Goal: Information Seeking & Learning: Check status

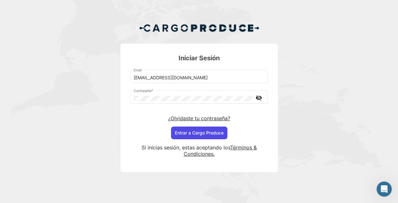
click at [188, 132] on button "Entrar a Cargo Produce" at bounding box center [199, 132] width 56 height 13
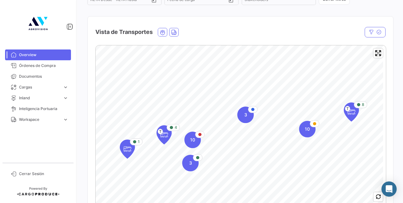
scroll to position [88, 0]
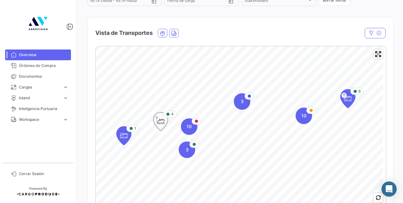
click at [161, 124] on icon "Map marker" at bounding box center [160, 121] width 9 height 13
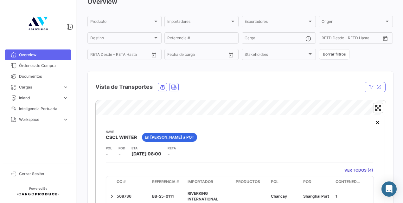
scroll to position [64, 0]
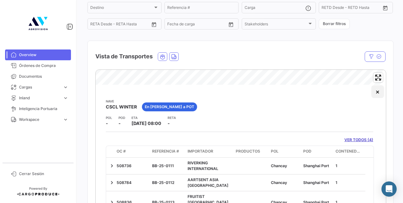
click at [371, 93] on button "×" at bounding box center [377, 91] width 13 height 13
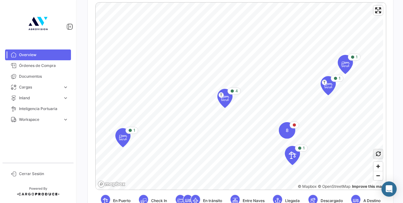
scroll to position [132, 0]
click at [376, 176] on span "Zoom out" at bounding box center [377, 175] width 9 height 9
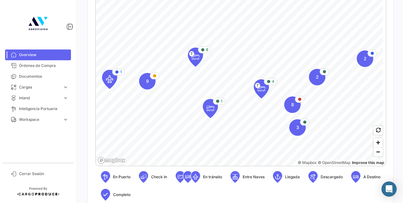
scroll to position [159, 0]
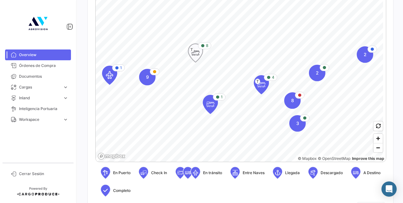
click at [194, 51] on icon "Map marker" at bounding box center [195, 52] width 9 height 13
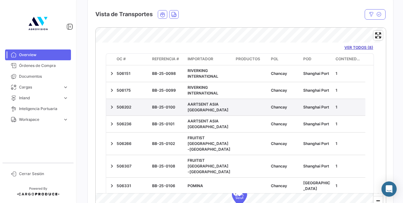
scroll to position [47, 0]
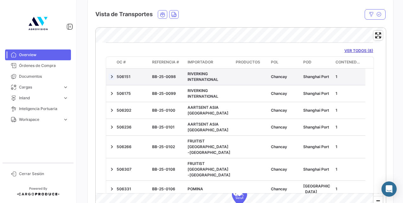
click at [114, 76] on link at bounding box center [112, 76] width 6 height 6
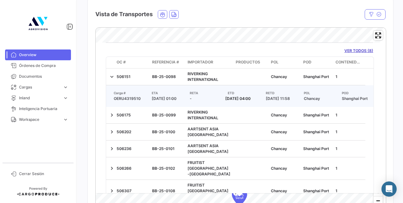
click at [348, 50] on link "VER TODOS (8)" at bounding box center [358, 51] width 29 height 6
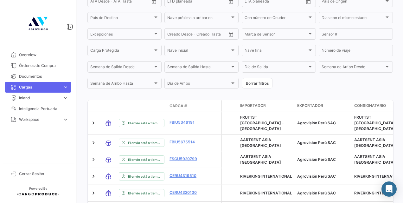
scroll to position [235, 0]
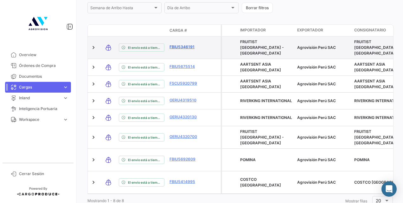
click at [184, 47] on link "FBIU5346191" at bounding box center [185, 47] width 33 height 6
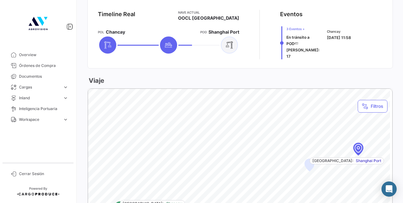
scroll to position [262, 0]
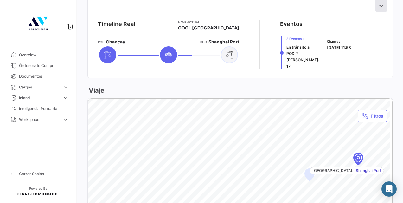
click at [378, 3] on icon at bounding box center [381, 6] width 6 height 6
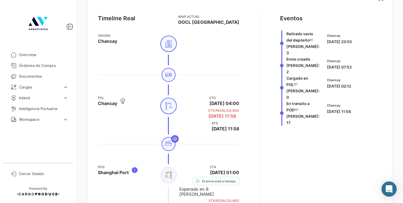
scroll to position [270, 0]
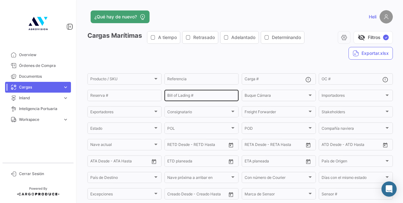
scroll to position [101, 0]
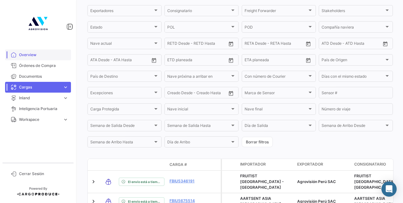
click at [45, 55] on span "Overview" at bounding box center [43, 55] width 49 height 6
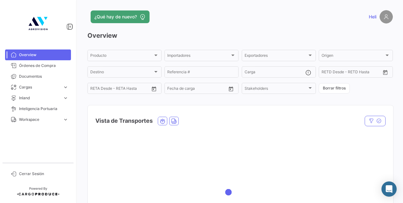
scroll to position [40, 0]
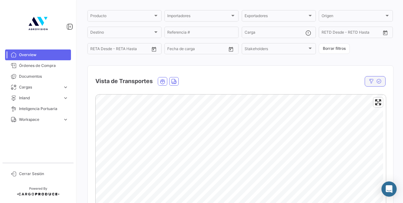
click at [371, 81] on button "button" at bounding box center [374, 81] width 21 height 10
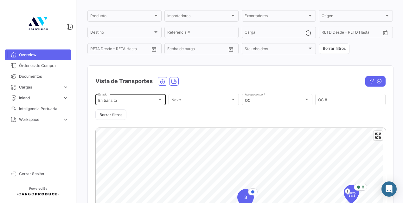
click at [159, 101] on div at bounding box center [160, 99] width 6 height 5
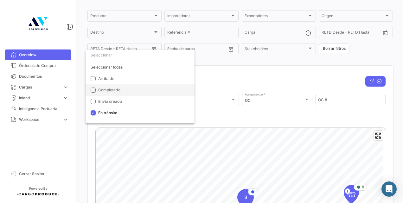
click at [90, 91] on mat-option "Completado" at bounding box center [139, 89] width 109 height 11
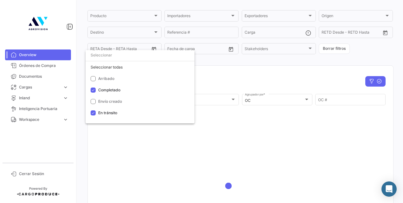
click at [244, 78] on div at bounding box center [201, 101] width 403 height 203
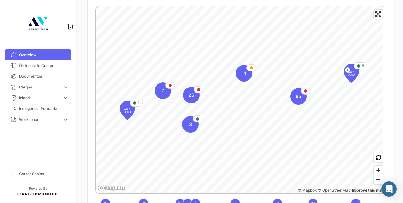
scroll to position [148, 0]
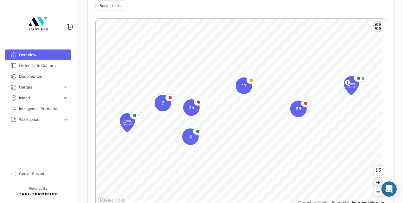
click at [373, 179] on span "Zoom in" at bounding box center [377, 182] width 9 height 9
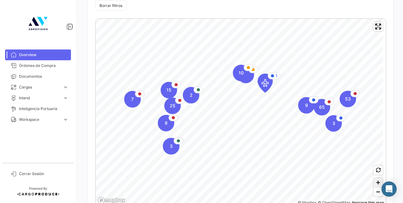
click at [373, 179] on span "Zoom in" at bounding box center [377, 182] width 9 height 9
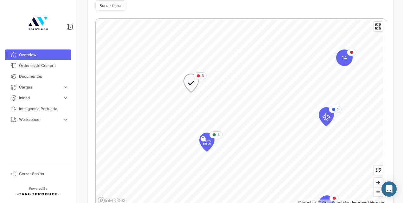
click at [193, 83] on icon "Map marker" at bounding box center [190, 82] width 9 height 13
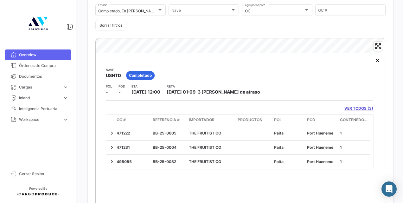
scroll to position [133, 0]
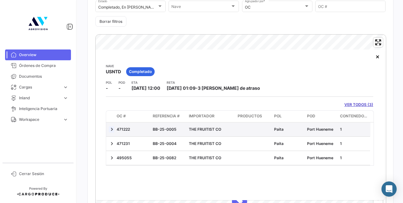
click at [112, 128] on link at bounding box center [112, 129] width 6 height 6
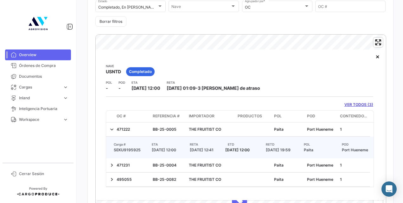
click at [358, 104] on link "VER TODOS (3)" at bounding box center [358, 105] width 29 height 6
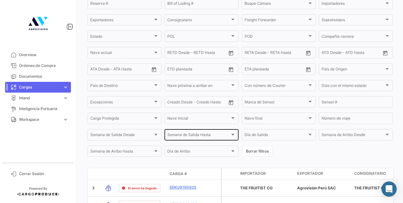
scroll to position [154, 0]
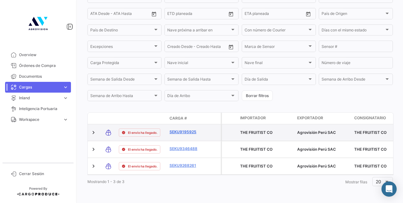
click at [189, 129] on link "SEKU9195925" at bounding box center [185, 132] width 33 height 6
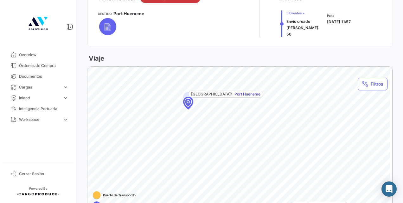
scroll to position [244, 0]
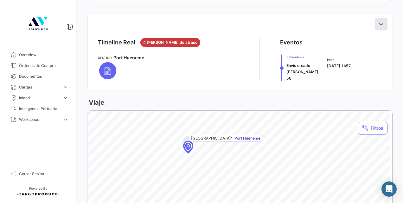
click at [378, 22] on icon at bounding box center [381, 24] width 6 height 6
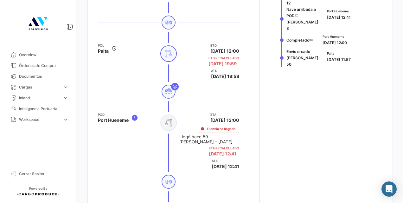
scroll to position [315, 0]
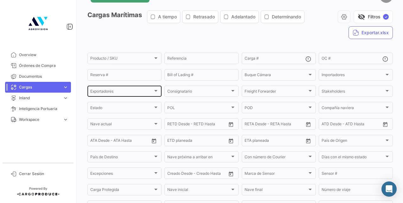
scroll to position [40, 0]
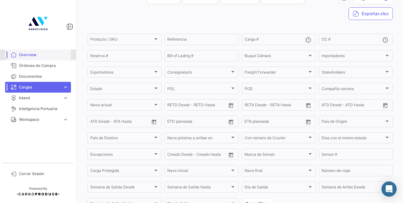
click at [54, 54] on span "Overview" at bounding box center [43, 55] width 49 height 6
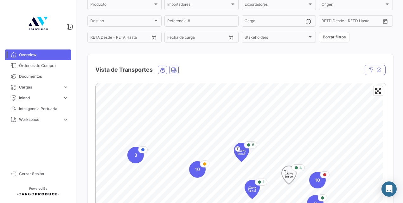
scroll to position [49, 0]
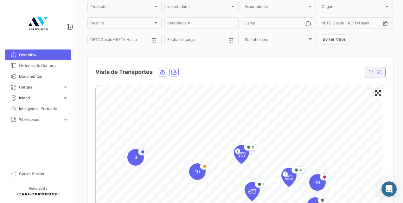
click at [369, 71] on icon "button" at bounding box center [370, 71] width 5 height 5
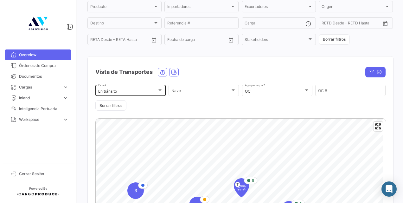
click at [164, 89] on div "En [PERSON_NAME] Estado" at bounding box center [130, 90] width 70 height 12
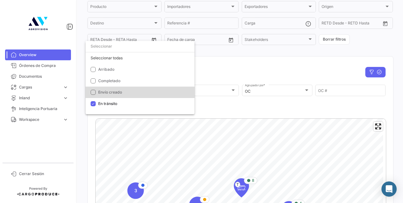
click at [157, 89] on mat-option "Envío creado" at bounding box center [139, 91] width 109 height 11
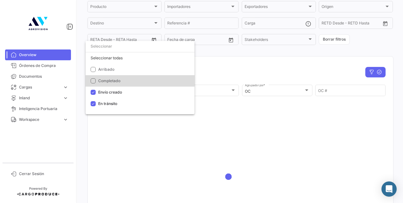
click at [89, 78] on mat-option "Completado" at bounding box center [139, 80] width 109 height 11
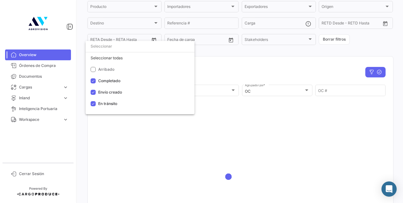
click at [244, 79] on div at bounding box center [201, 101] width 403 height 203
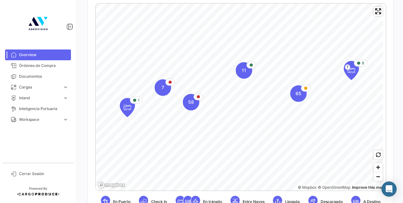
scroll to position [163, 0]
click at [375, 167] on span "Zoom in" at bounding box center [377, 167] width 9 height 9
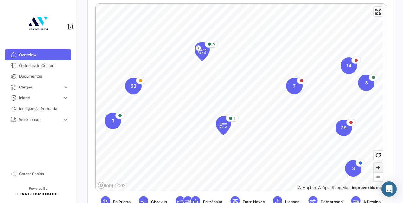
click at [375, 168] on span "Zoom in" at bounding box center [377, 167] width 9 height 9
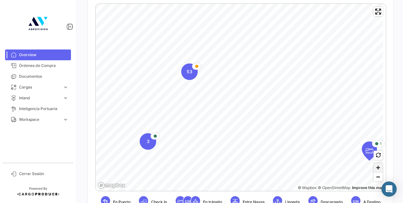
click at [375, 166] on span "Zoom in" at bounding box center [377, 167] width 9 height 9
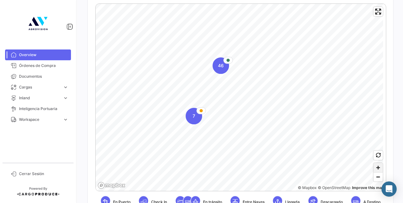
click at [376, 167] on span "Zoom in" at bounding box center [377, 167] width 9 height 9
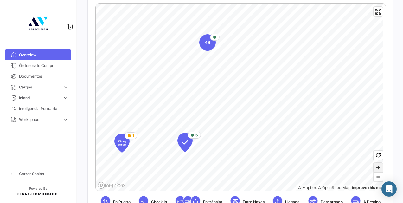
click at [375, 169] on span "Zoom in" at bounding box center [377, 167] width 9 height 9
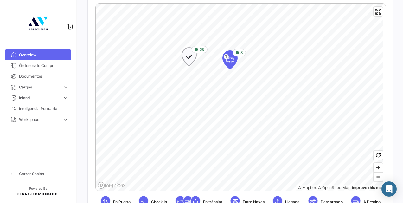
click at [192, 60] on icon "Map marker" at bounding box center [189, 56] width 9 height 13
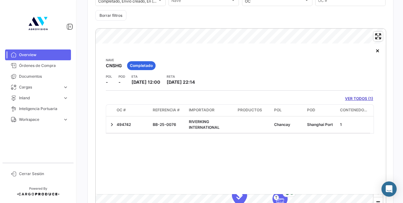
scroll to position [152, 0]
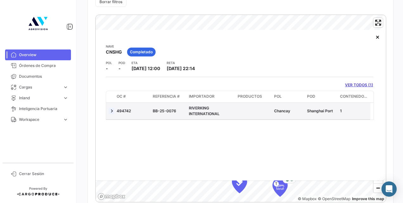
click at [112, 112] on link at bounding box center [112, 111] width 6 height 6
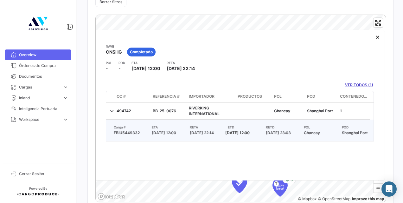
click at [353, 83] on link "VER TODOS (1)" at bounding box center [359, 85] width 28 height 6
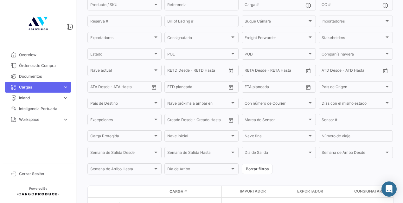
scroll to position [121, 0]
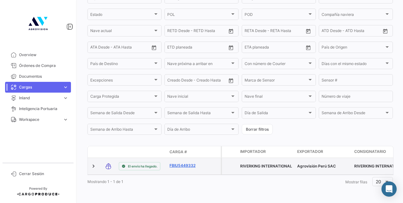
click at [176, 162] on link "FBIU5449332" at bounding box center [185, 165] width 33 height 6
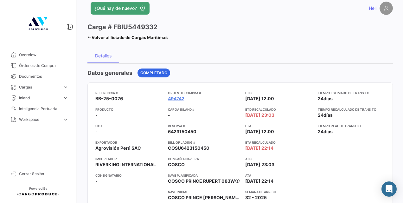
scroll to position [12, 0]
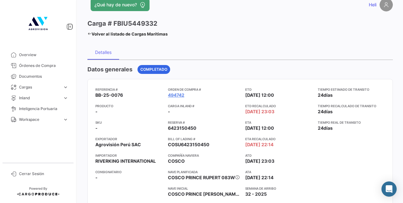
click at [89, 34] on icon at bounding box center [89, 34] width 4 height 4
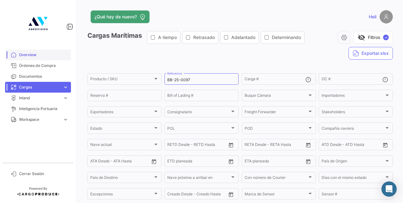
click at [46, 55] on span "Overview" at bounding box center [43, 55] width 49 height 6
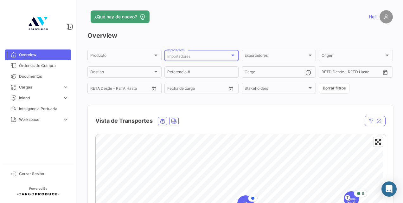
click at [208, 54] on div "Importadores" at bounding box center [198, 56] width 63 height 4
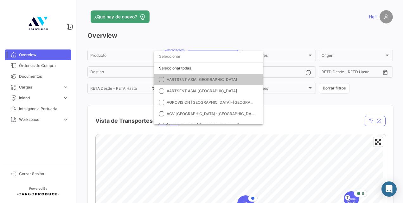
click at [263, 37] on div at bounding box center [201, 101] width 403 height 203
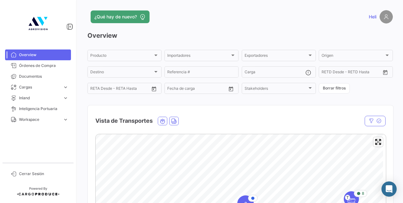
click at [298, 117] on div at bounding box center [341, 121] width 87 height 10
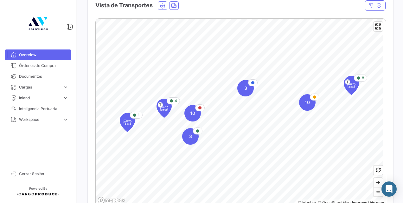
scroll to position [117, 0]
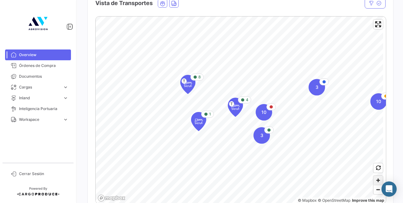
click at [375, 178] on span "Zoom in" at bounding box center [377, 179] width 9 height 9
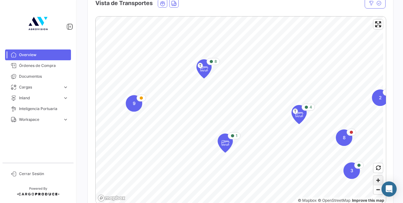
click at [374, 178] on span "Zoom in" at bounding box center [377, 179] width 9 height 9
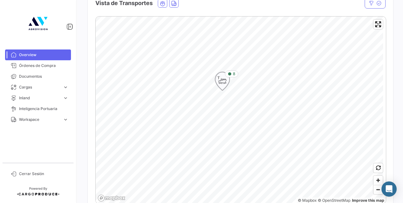
click at [224, 81] on icon "Map marker" at bounding box center [222, 80] width 9 height 13
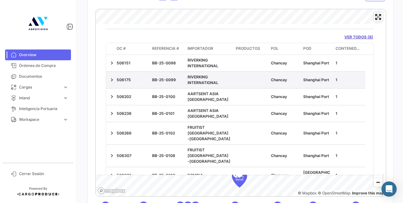
scroll to position [0, 0]
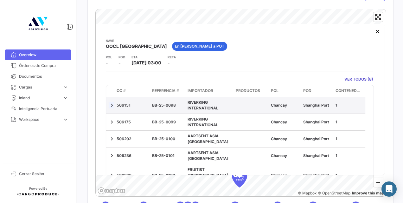
click at [113, 105] on link at bounding box center [112, 105] width 6 height 6
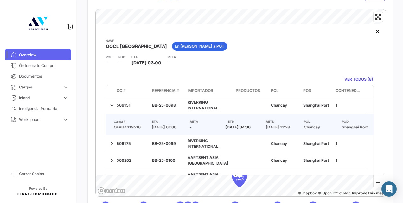
click at [348, 79] on link "VER TODOS (8)" at bounding box center [358, 79] width 29 height 6
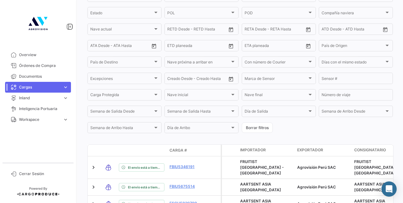
scroll to position [147, 0]
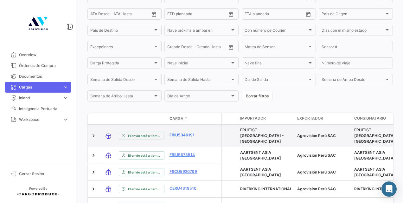
click at [176, 134] on link "FBIU5346191" at bounding box center [185, 135] width 33 height 6
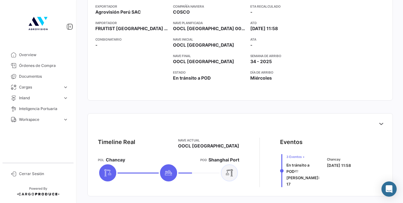
scroll to position [144, 0]
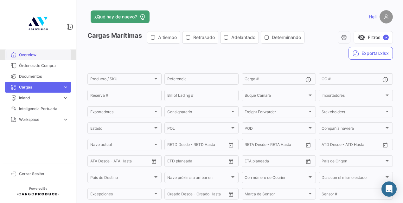
click at [33, 54] on span "Overview" at bounding box center [43, 55] width 49 height 6
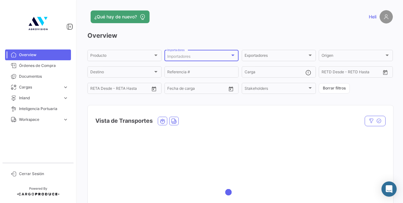
click at [233, 53] on div at bounding box center [233, 55] width 6 height 5
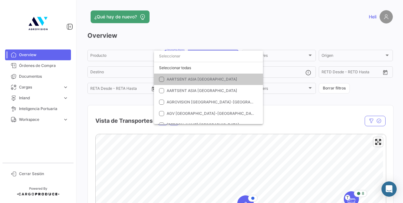
click at [161, 80] on mat-pseudo-checkbox at bounding box center [161, 79] width 5 height 5
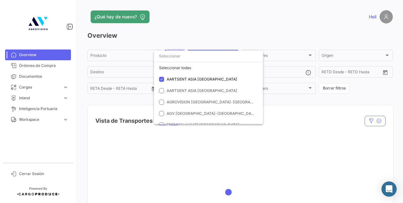
click at [314, 122] on div at bounding box center [201, 101] width 403 height 203
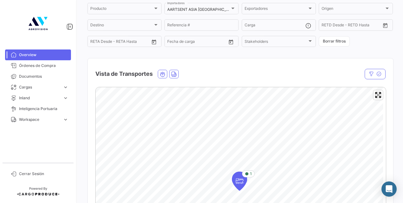
scroll to position [40, 0]
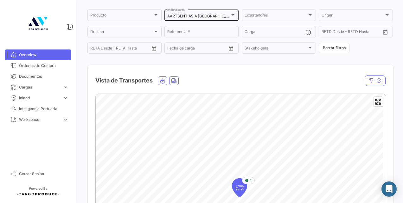
click at [223, 14] on div "AARTSENT ASIA [GEOGRAPHIC_DATA]" at bounding box center [198, 16] width 63 height 4
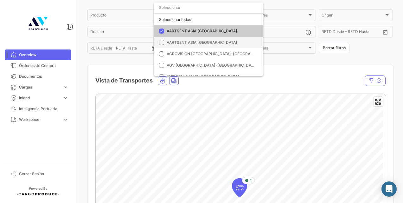
click at [163, 42] on mat-pseudo-checkbox at bounding box center [161, 42] width 5 height 5
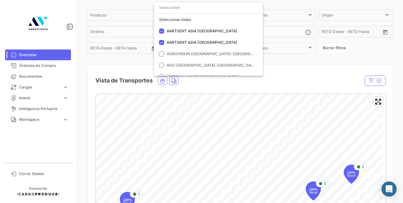
drag, startPoint x: 293, startPoint y: 133, endPoint x: 296, endPoint y: 118, distance: 15.3
click at [296, 118] on div at bounding box center [201, 101] width 403 height 203
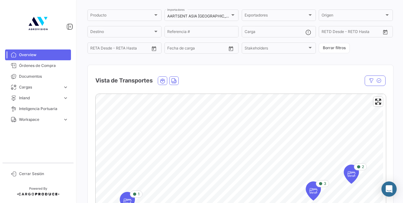
click at [319, 82] on div at bounding box center [341, 80] width 87 height 10
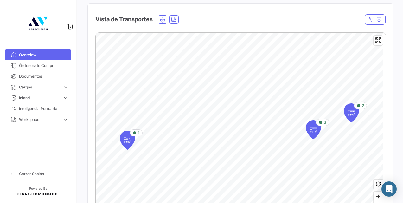
scroll to position [98, 0]
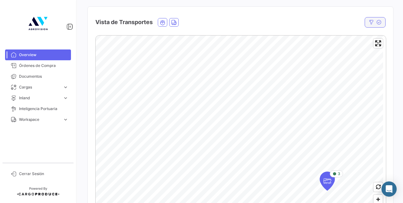
click at [376, 25] on icon "button" at bounding box center [378, 22] width 5 height 5
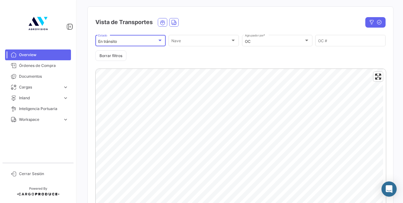
click at [158, 41] on div at bounding box center [159, 41] width 3 height 2
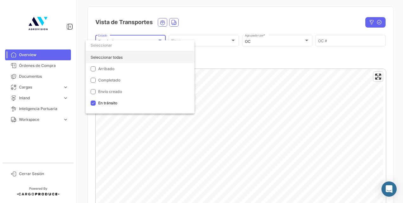
click at [98, 58] on div "Seleccionar todas" at bounding box center [139, 57] width 109 height 11
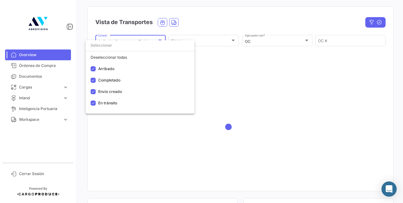
click at [234, 60] on div at bounding box center [201, 101] width 403 height 203
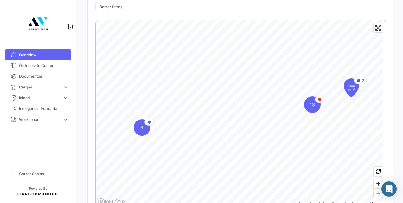
scroll to position [158, 0]
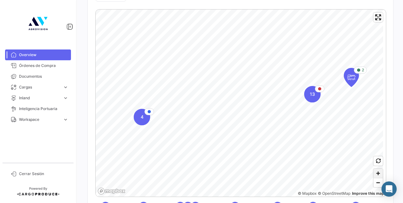
click at [374, 171] on span "Zoom in" at bounding box center [377, 172] width 9 height 9
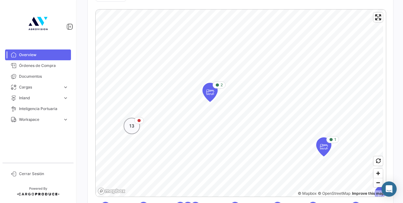
click at [128, 128] on div "13" at bounding box center [131, 125] width 16 height 16
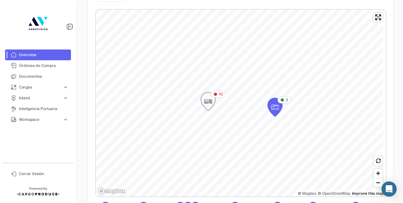
click at [210, 102] on icon "Map marker" at bounding box center [207, 101] width 9 height 13
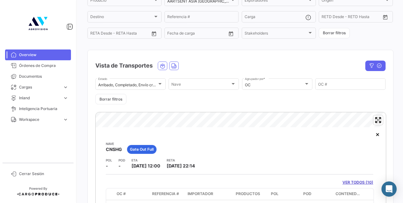
scroll to position [53, 0]
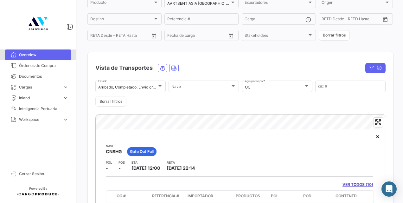
click at [47, 53] on span "Overview" at bounding box center [43, 55] width 49 height 6
click at [41, 55] on span "Overview" at bounding box center [43, 55] width 49 height 6
click at [34, 51] on link "Overview" at bounding box center [38, 54] width 66 height 11
click at [37, 53] on span "Overview" at bounding box center [43, 55] width 49 height 6
click at [42, 55] on span "Overview" at bounding box center [43, 55] width 49 height 6
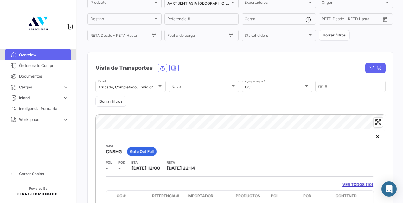
click at [19, 53] on span "Overview" at bounding box center [43, 55] width 49 height 6
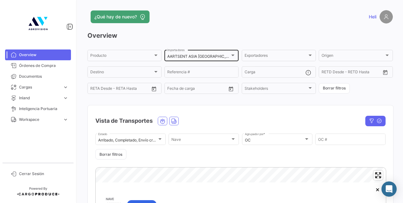
click at [232, 57] on div at bounding box center [233, 55] width 6 height 5
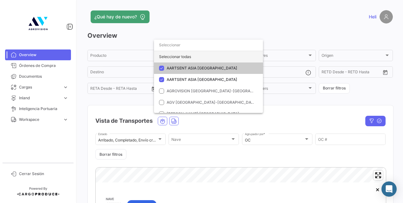
click at [182, 55] on div "Seleccionar todas" at bounding box center [208, 56] width 109 height 11
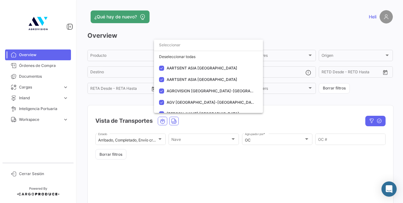
click at [130, 99] on div at bounding box center [201, 101] width 403 height 203
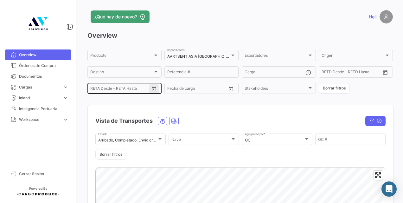
click at [153, 89] on icon "Open calendar" at bounding box center [154, 88] width 4 height 5
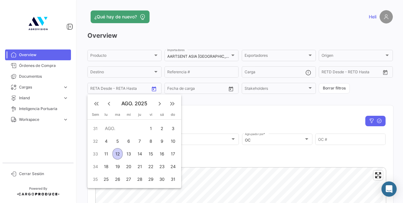
click at [119, 151] on div "12" at bounding box center [117, 153] width 10 height 11
type input "[DATE]"
click at [173, 165] on div "24" at bounding box center [173, 165] width 10 height 11
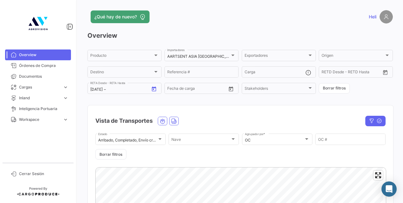
type input "[DATE]"
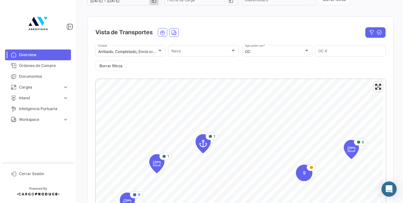
scroll to position [87, 0]
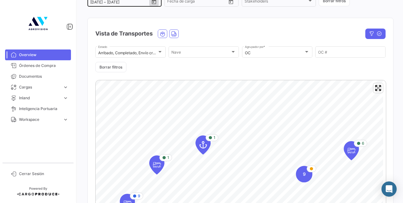
click at [152, 5] on icon "Open calendar" at bounding box center [154, 2] width 6 height 6
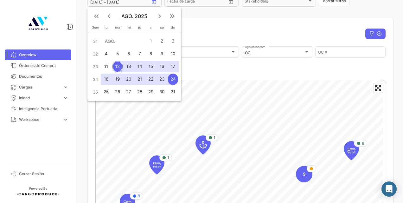
click at [172, 66] on div "17" at bounding box center [173, 66] width 10 height 11
type input "[DATE]"
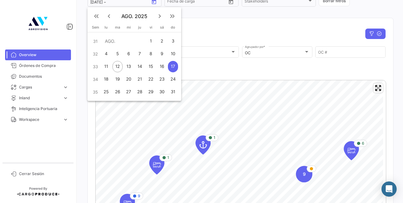
click at [118, 66] on div "12" at bounding box center [117, 66] width 10 height 11
type input "[DATE]"
click at [175, 64] on div "17" at bounding box center [173, 66] width 10 height 11
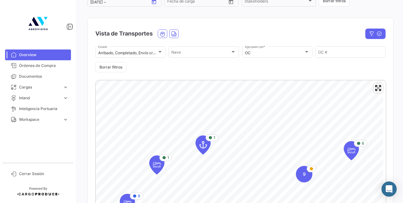
type input "[DATE]"
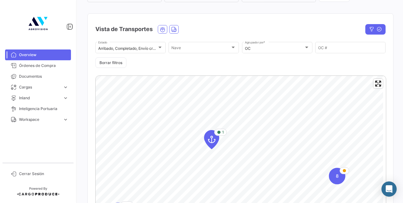
scroll to position [101, 0]
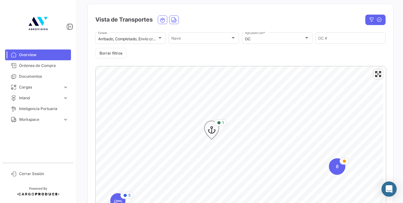
click at [211, 125] on icon "Map marker" at bounding box center [211, 129] width 9 height 13
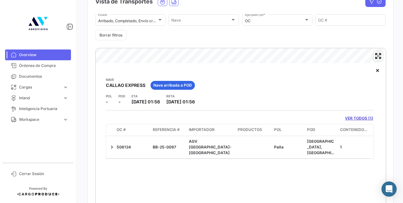
scroll to position [122, 0]
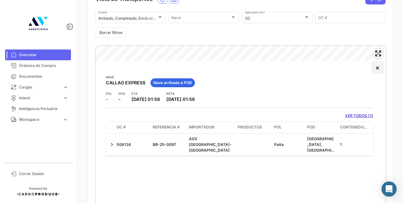
click at [375, 70] on button "×" at bounding box center [377, 67] width 13 height 13
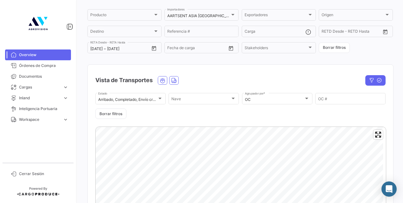
scroll to position [13, 0]
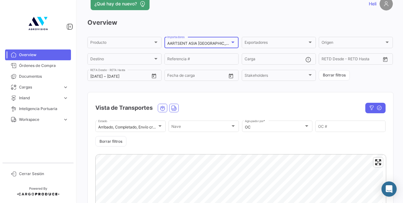
click at [232, 40] on div at bounding box center [233, 42] width 6 height 5
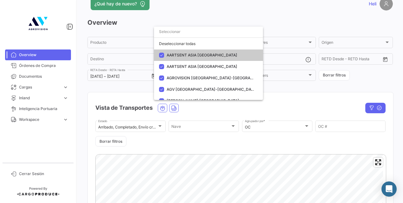
click at [230, 20] on div at bounding box center [201, 101] width 403 height 203
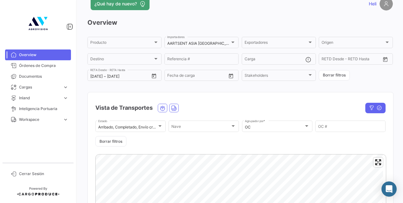
click at [42, 53] on span "Overview" at bounding box center [43, 55] width 49 height 6
click at [153, 76] on icon "Open calendar" at bounding box center [154, 76] width 6 height 6
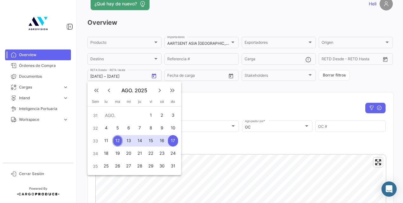
click at [108, 140] on div "11" at bounding box center [106, 140] width 10 height 11
type input "[DATE]"
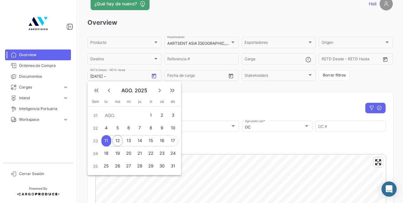
click at [172, 139] on div "17" at bounding box center [173, 140] width 10 height 11
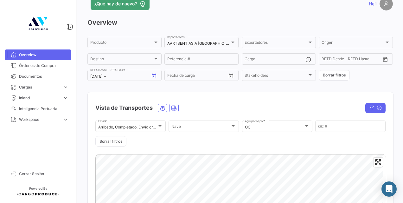
type input "[DATE]"
click at [230, 41] on div at bounding box center [233, 42] width 6 height 5
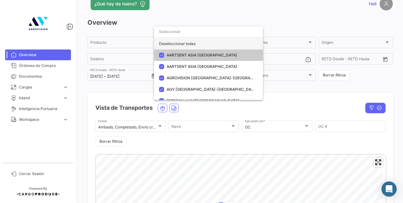
click at [186, 45] on div "Deseleccionar todas" at bounding box center [208, 43] width 109 height 11
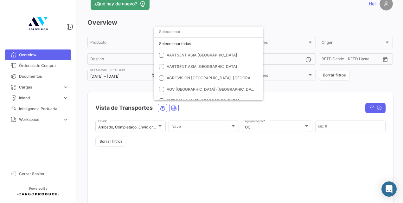
click at [278, 97] on div at bounding box center [201, 101] width 403 height 203
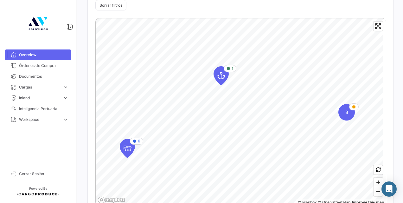
scroll to position [146, 0]
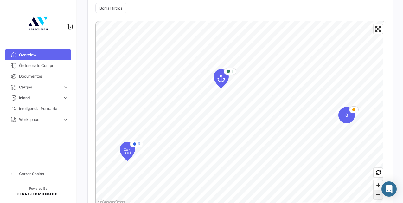
click at [376, 195] on span "Zoom out" at bounding box center [377, 194] width 9 height 9
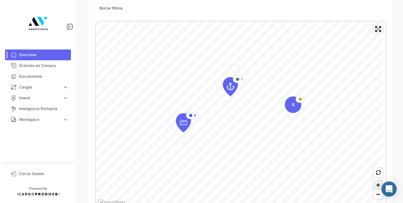
click at [377, 183] on span "Zoom in" at bounding box center [377, 184] width 9 height 9
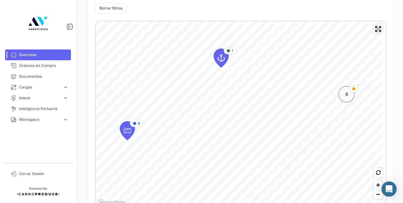
click at [347, 96] on div "8" at bounding box center [346, 94] width 16 height 16
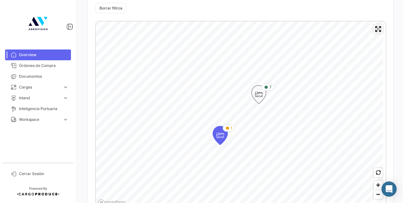
click at [258, 97] on icon "Map marker" at bounding box center [258, 94] width 9 height 13
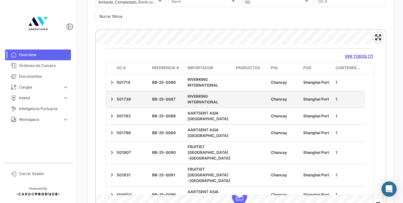
scroll to position [44, 0]
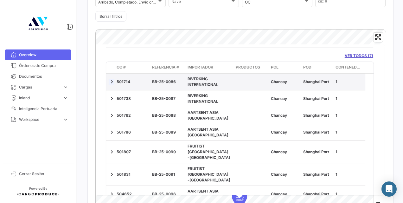
click at [115, 80] on link at bounding box center [112, 81] width 6 height 6
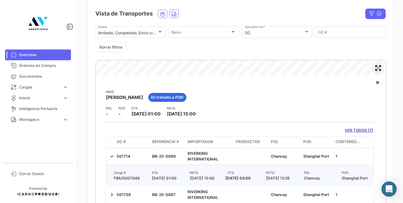
scroll to position [106, 0]
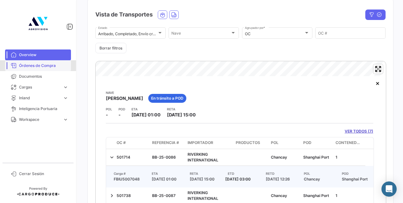
click at [37, 68] on link "Órdenes de Compra" at bounding box center [38, 65] width 66 height 11
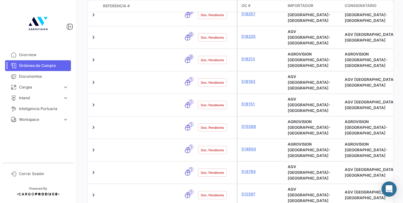
scroll to position [453, 0]
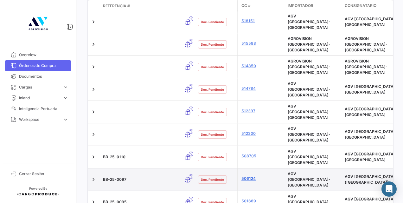
click at [249, 175] on link "506124" at bounding box center [261, 178] width 41 height 6
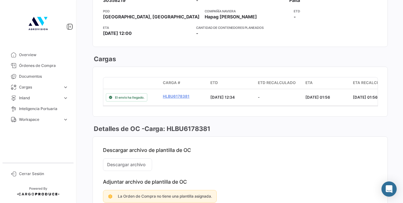
scroll to position [436, 0]
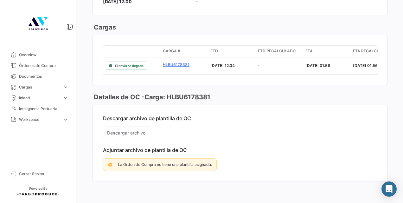
drag, startPoint x: 125, startPoint y: 36, endPoint x: 59, endPoint y: 47, distance: 66.1
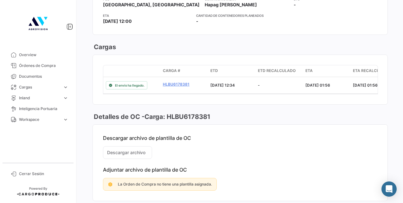
scroll to position [416, 0]
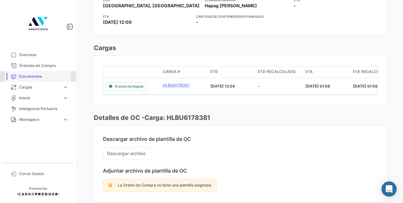
click at [56, 76] on span "Documentos" at bounding box center [43, 76] width 49 height 6
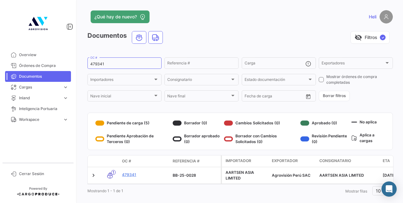
scroll to position [14, 0]
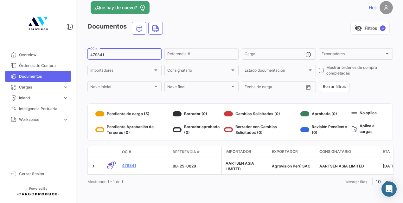
click at [96, 53] on input "479341" at bounding box center [124, 55] width 68 height 4
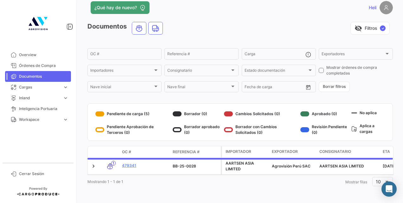
click at [84, 86] on div "¿Qué hay de nuevo? Heli Documentos visibility_off Filtros ✓ OC # Referencia # C…" at bounding box center [239, 101] width 325 height 203
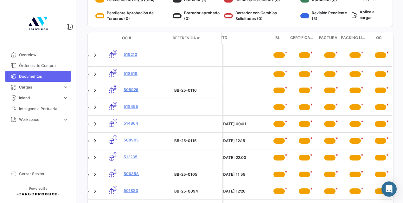
scroll to position [0, 0]
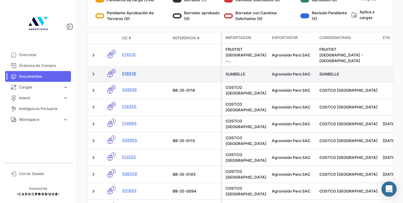
click at [130, 71] on link "518519" at bounding box center [145, 74] width 46 height 6
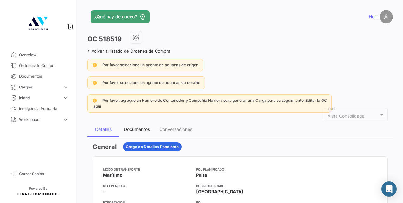
click at [134, 127] on div "Documentos" at bounding box center [137, 128] width 26 height 5
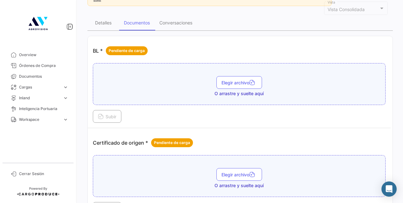
scroll to position [100, 0]
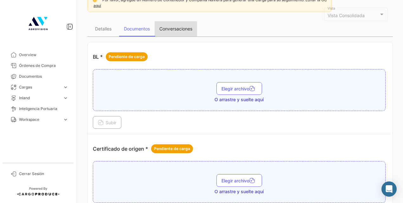
click at [174, 28] on div "Conversaciones" at bounding box center [175, 28] width 33 height 5
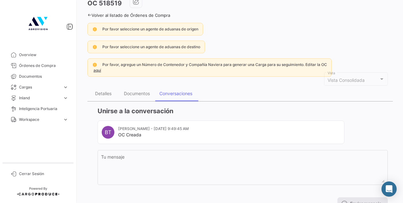
scroll to position [46, 0]
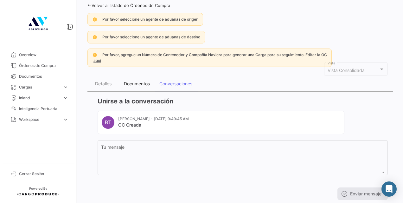
click at [146, 82] on div "Documentos" at bounding box center [137, 83] width 26 height 5
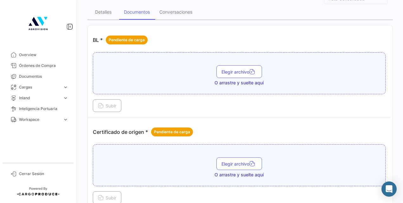
scroll to position [114, 0]
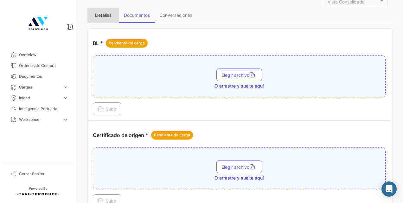
click at [109, 19] on div "Detalles" at bounding box center [103, 15] width 32 height 15
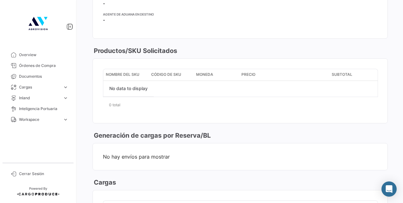
scroll to position [263, 0]
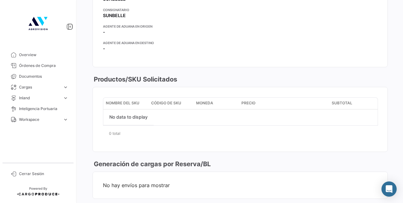
click at [85, 139] on div "¿Qué hay de nuevo? Heli OC 518519 Volver al listado de Órdenes de Compra Por fa…" at bounding box center [239, 101] width 325 height 203
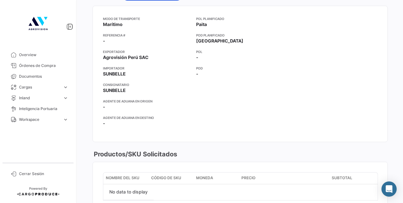
scroll to position [151, 0]
